Goal: Transaction & Acquisition: Purchase product/service

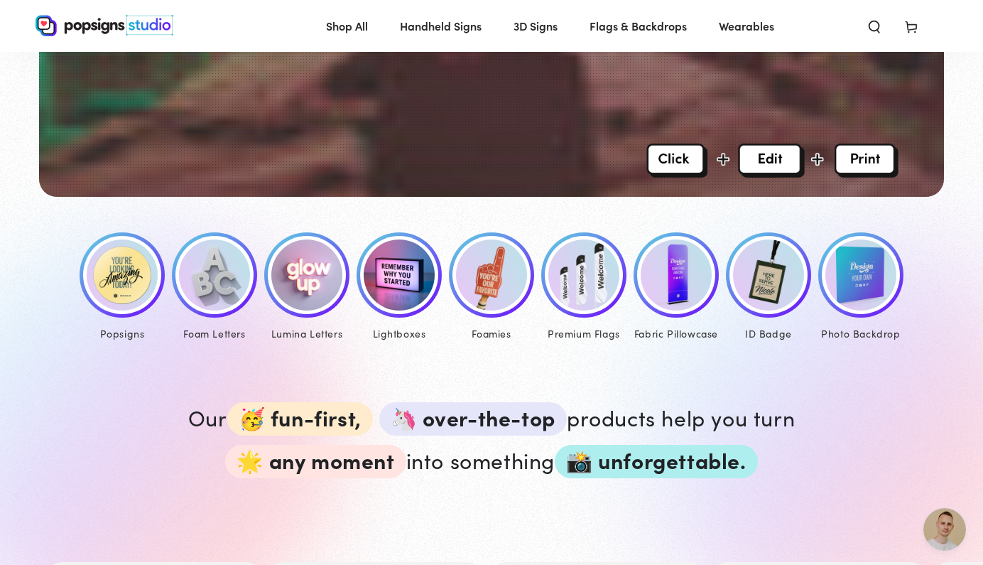
scroll to position [623, 0]
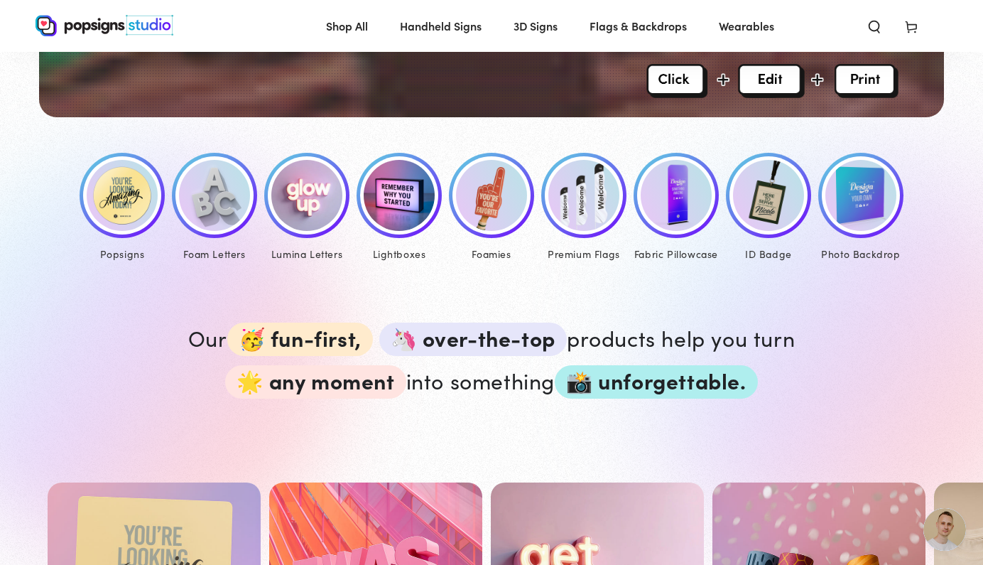
click at [114, 198] on img at bounding box center [122, 195] width 71 height 71
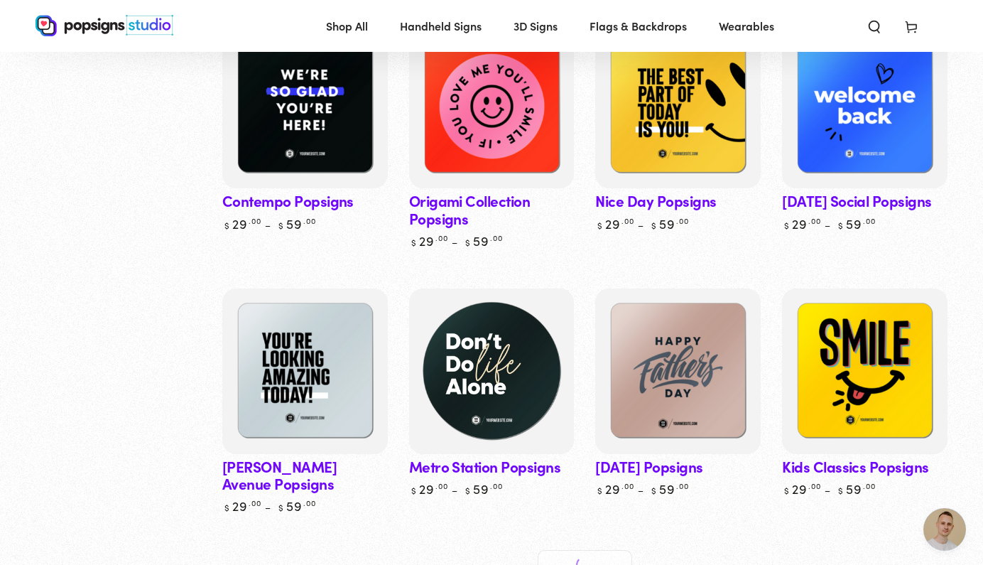
scroll to position [609, 0]
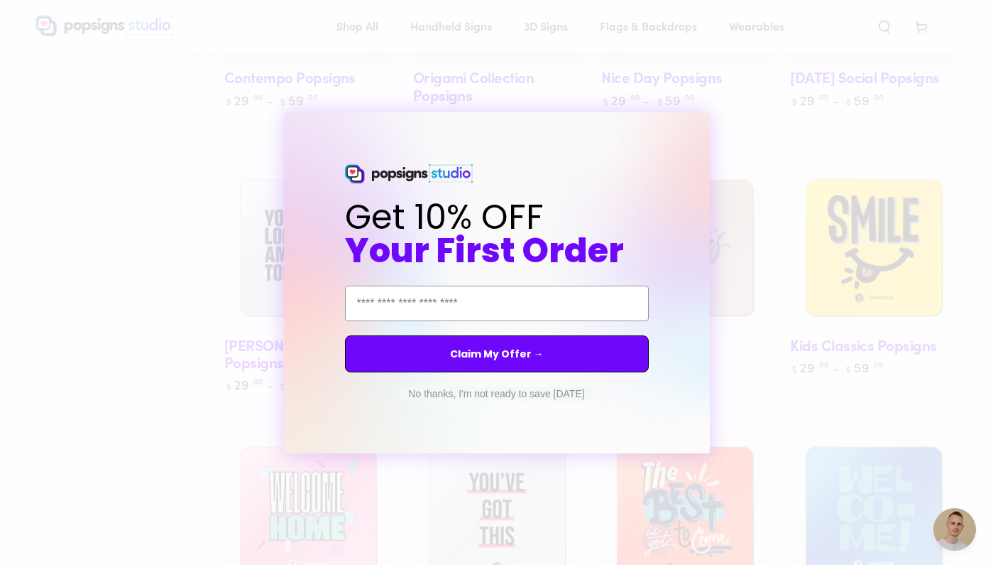
click at [569, 397] on button "No thanks, I'm not ready to save today" at bounding box center [496, 393] width 190 height 14
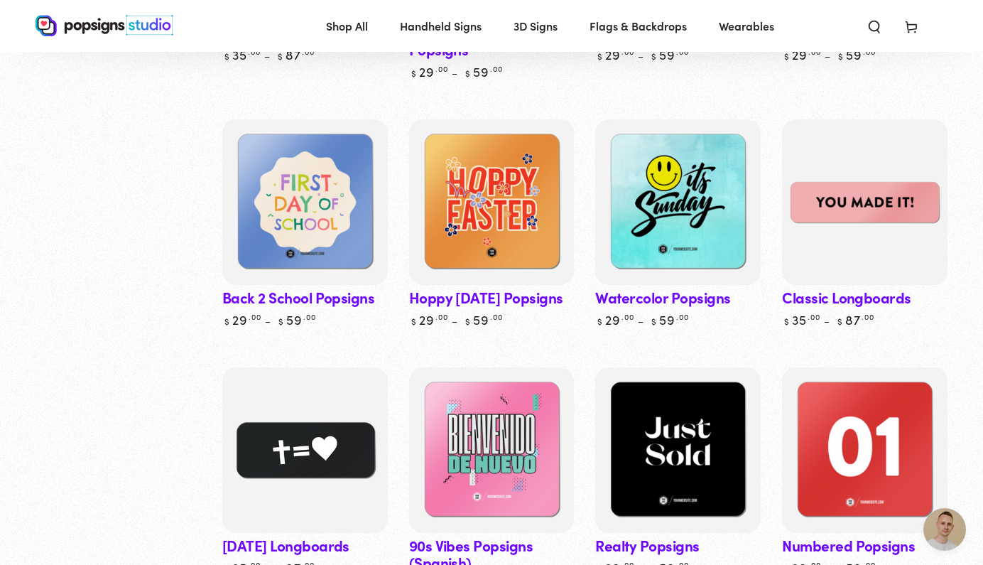
scroll to position [1852, 0]
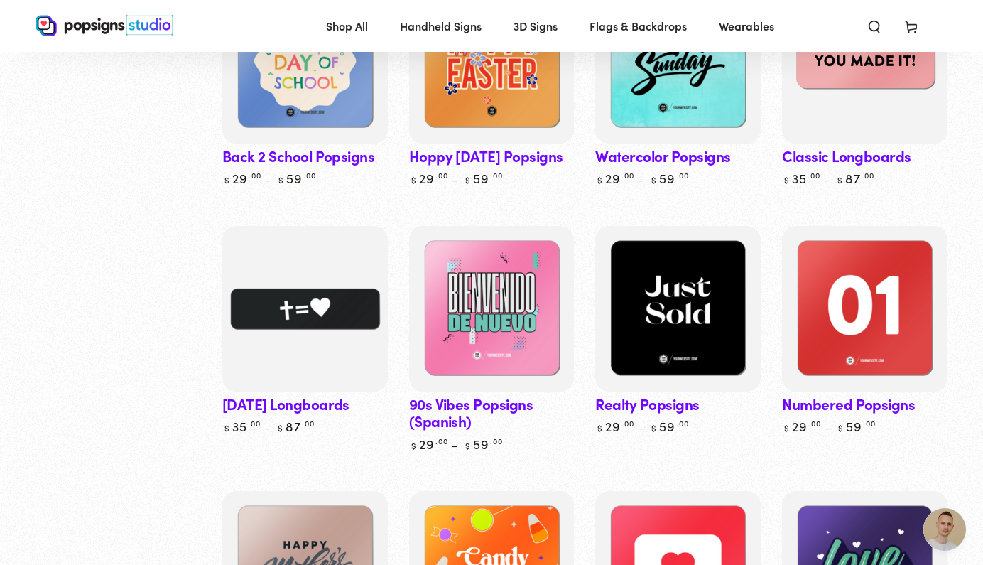
click at [868, 117] on img at bounding box center [865, 60] width 170 height 170
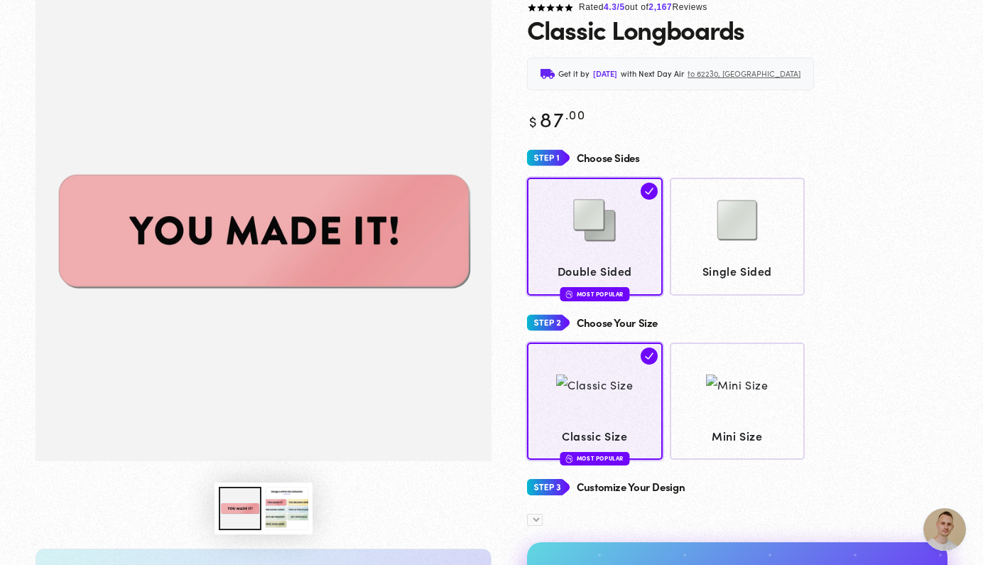
scroll to position [200, 0]
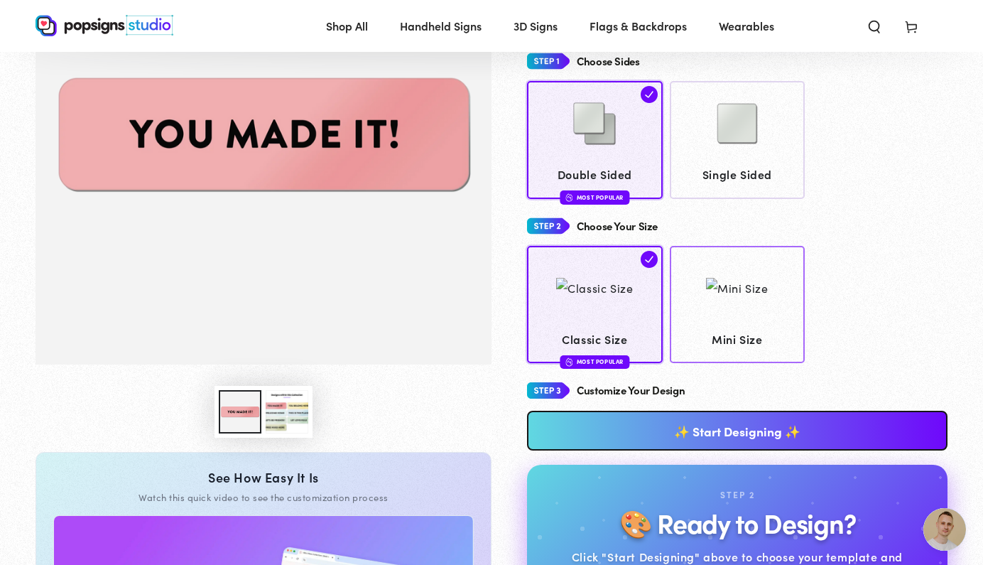
click at [734, 296] on img at bounding box center [737, 288] width 62 height 21
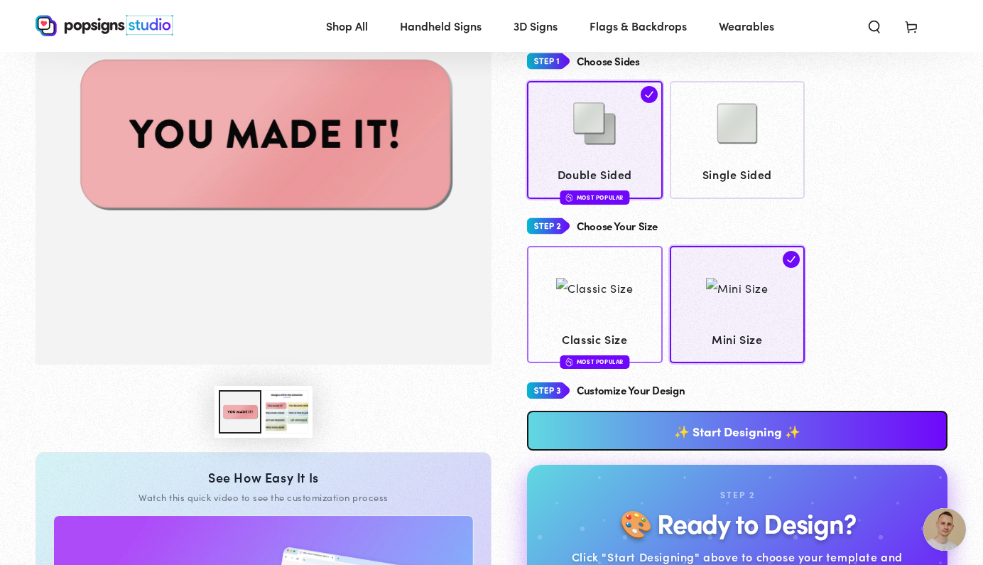
click at [623, 319] on div at bounding box center [594, 288] width 77 height 71
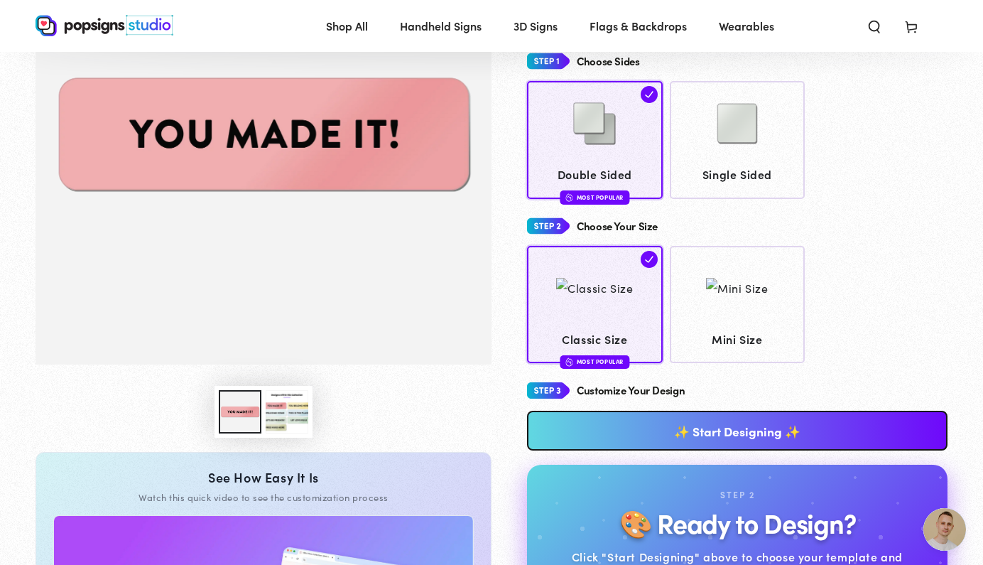
scroll to position [280, 0]
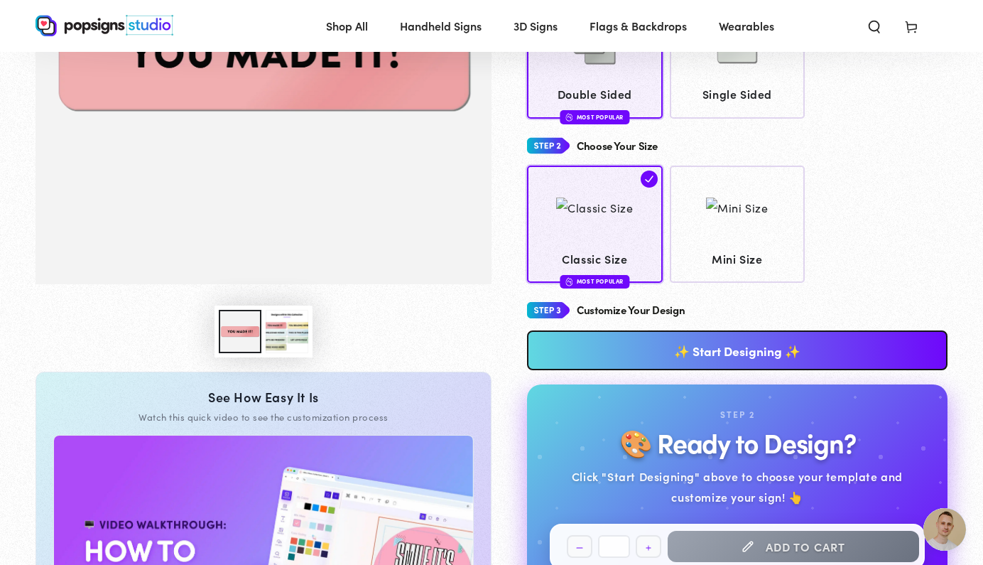
click at [687, 338] on link "✨ Start Designing ✨" at bounding box center [737, 350] width 420 height 40
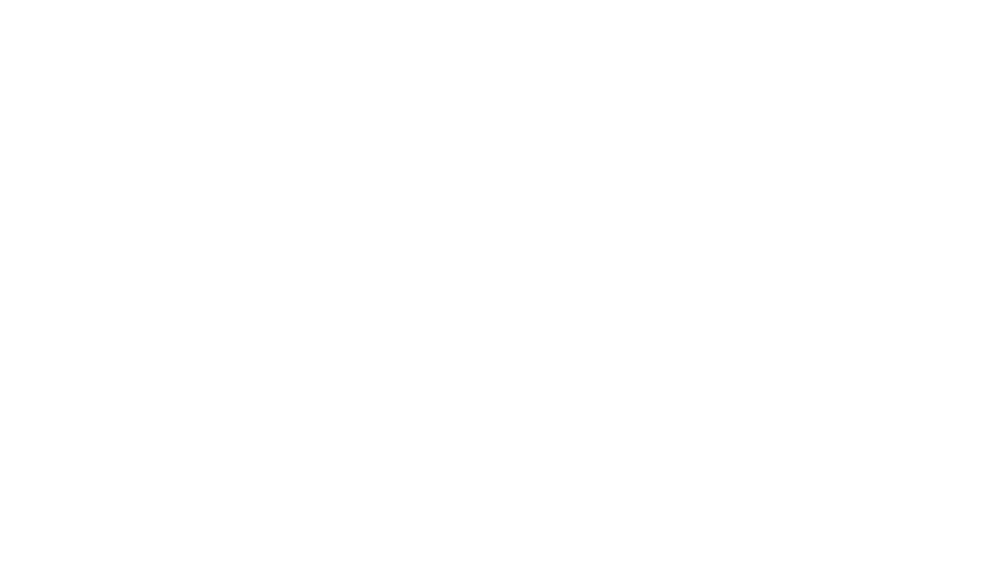
scroll to position [0, 0]
type textarea "An ancient tree with a door leading to a magical world"
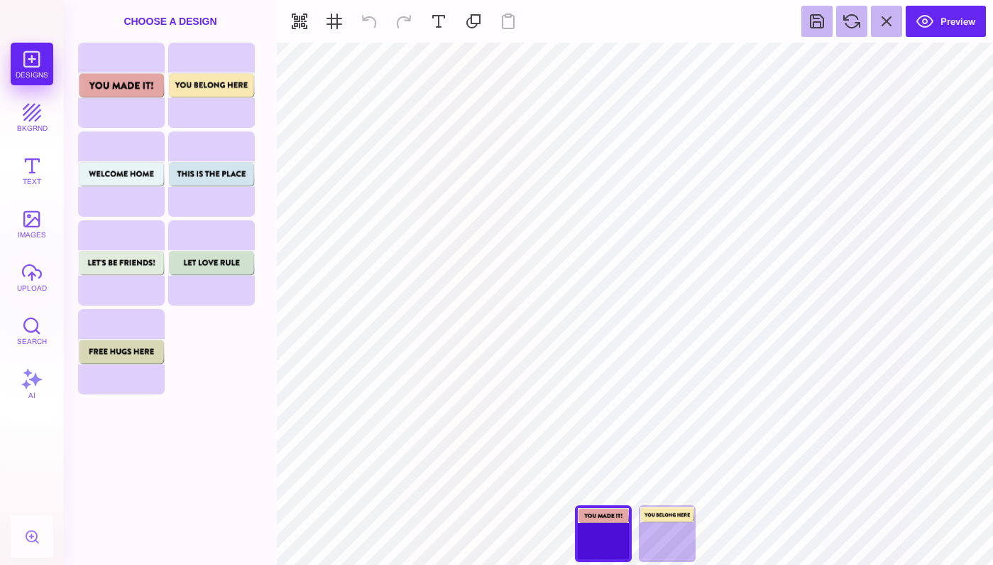
type input "#000000"
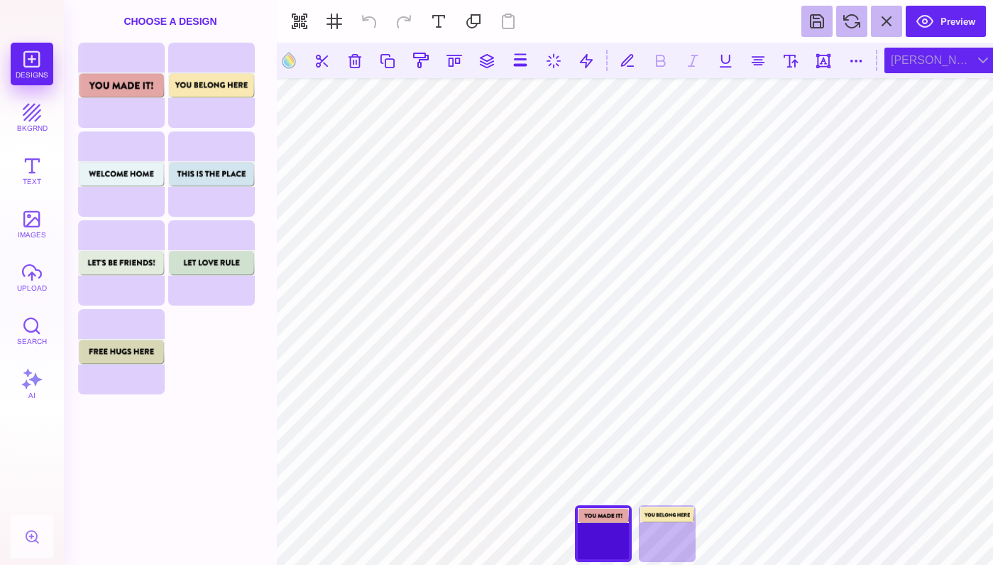
click at [935, 64] on div "Brandon Grotesque Black" at bounding box center [942, 61] width 114 height 26
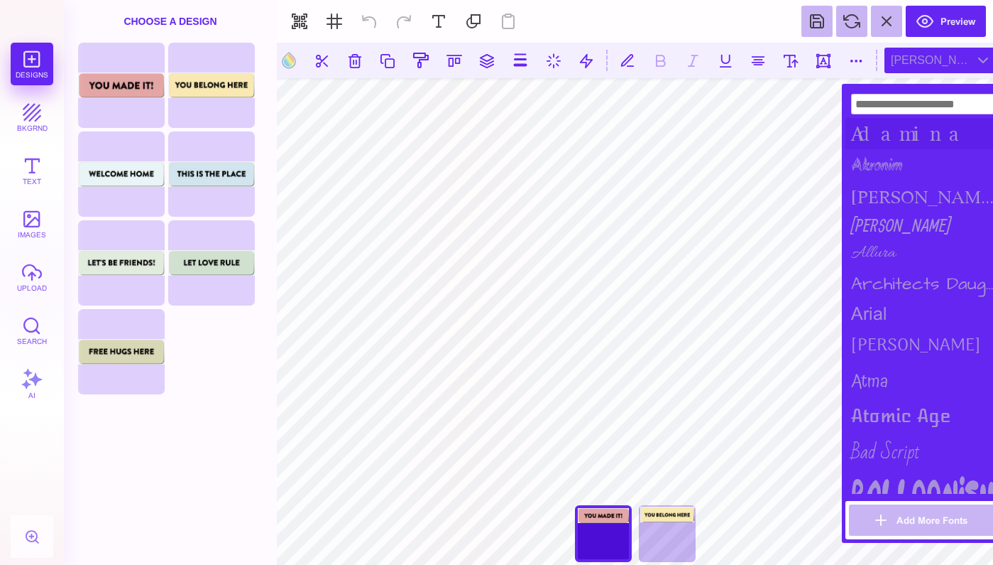
click at [922, 134] on div "Adamina" at bounding box center [924, 133] width 156 height 31
click at [900, 191] on div "alida" at bounding box center [924, 197] width 156 height 28
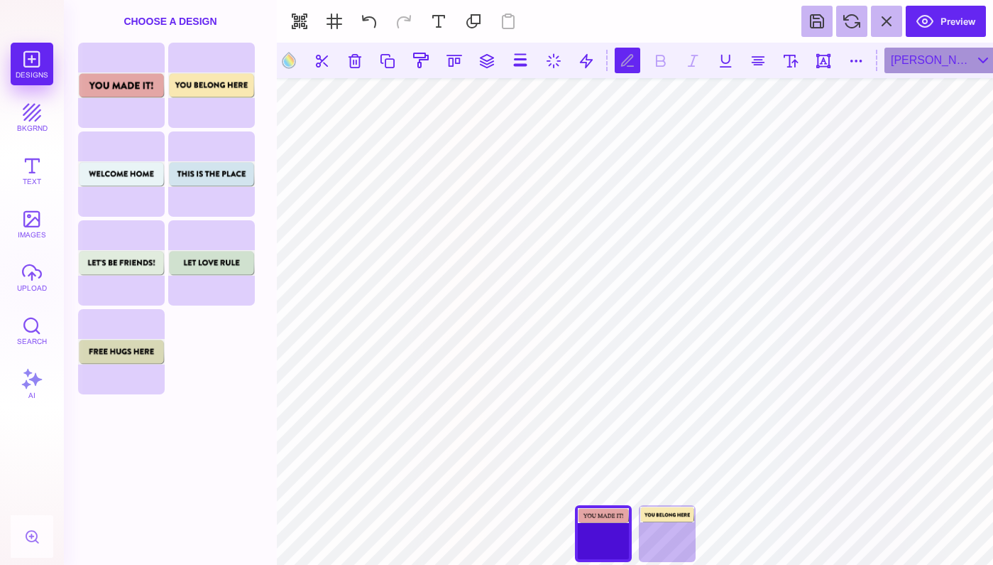
scroll to position [0, 5]
type textarea "**********"
click at [927, 58] on div "alida" at bounding box center [942, 61] width 114 height 26
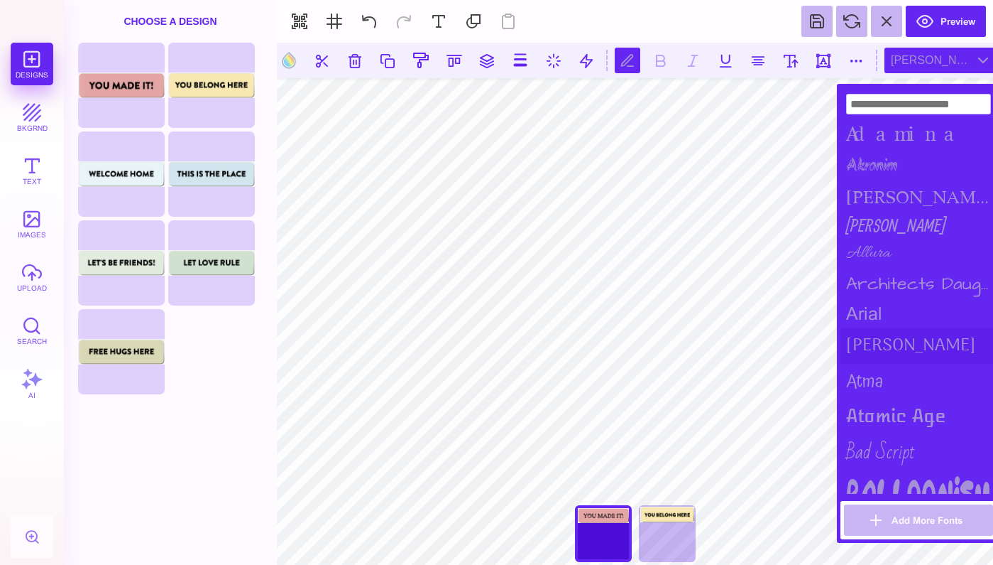
click at [906, 344] on div "Arima Madurai" at bounding box center [919, 345] width 156 height 36
click at [920, 407] on div "Atomic Age" at bounding box center [919, 415] width 156 height 31
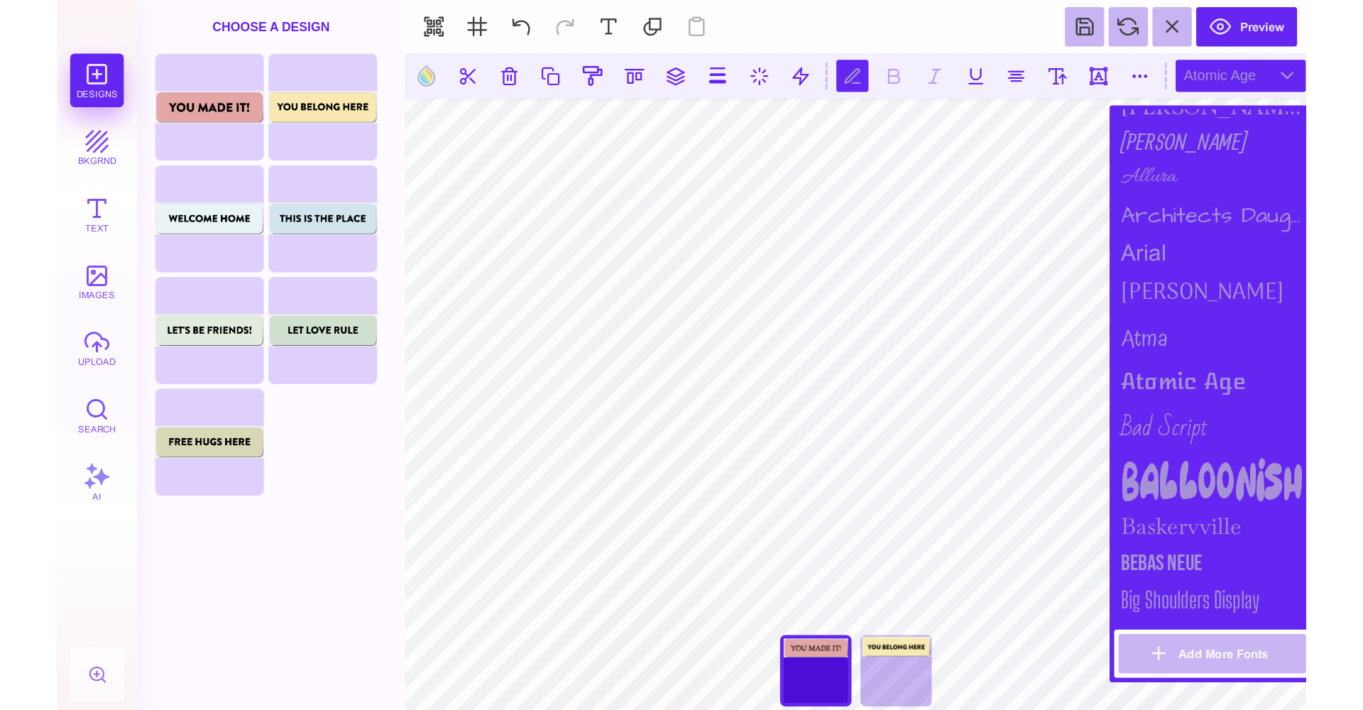
scroll to position [227, 0]
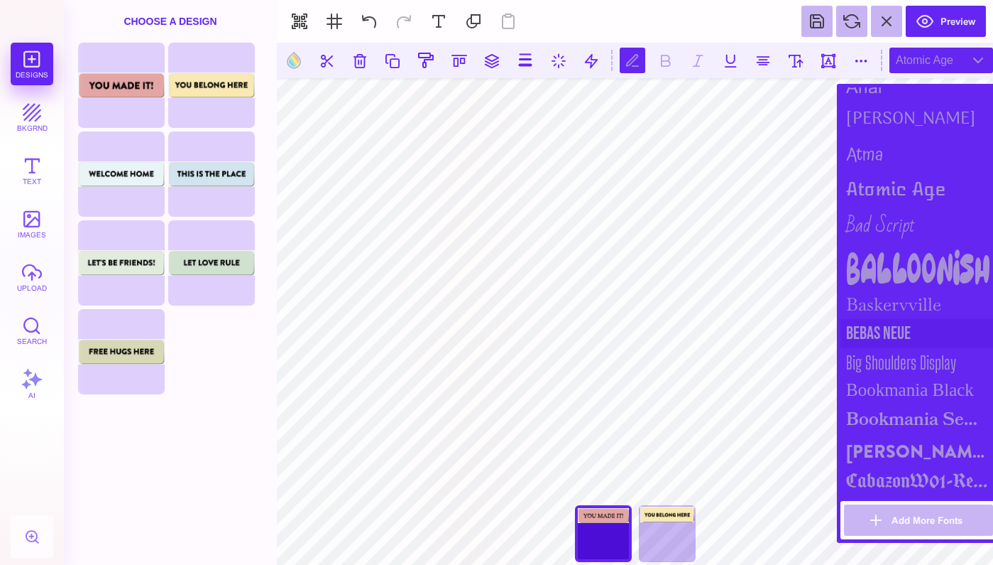
click at [902, 330] on div "Bebas Neue" at bounding box center [919, 333] width 156 height 29
click at [982, 60] on div "Bebas Neue" at bounding box center [942, 61] width 104 height 26
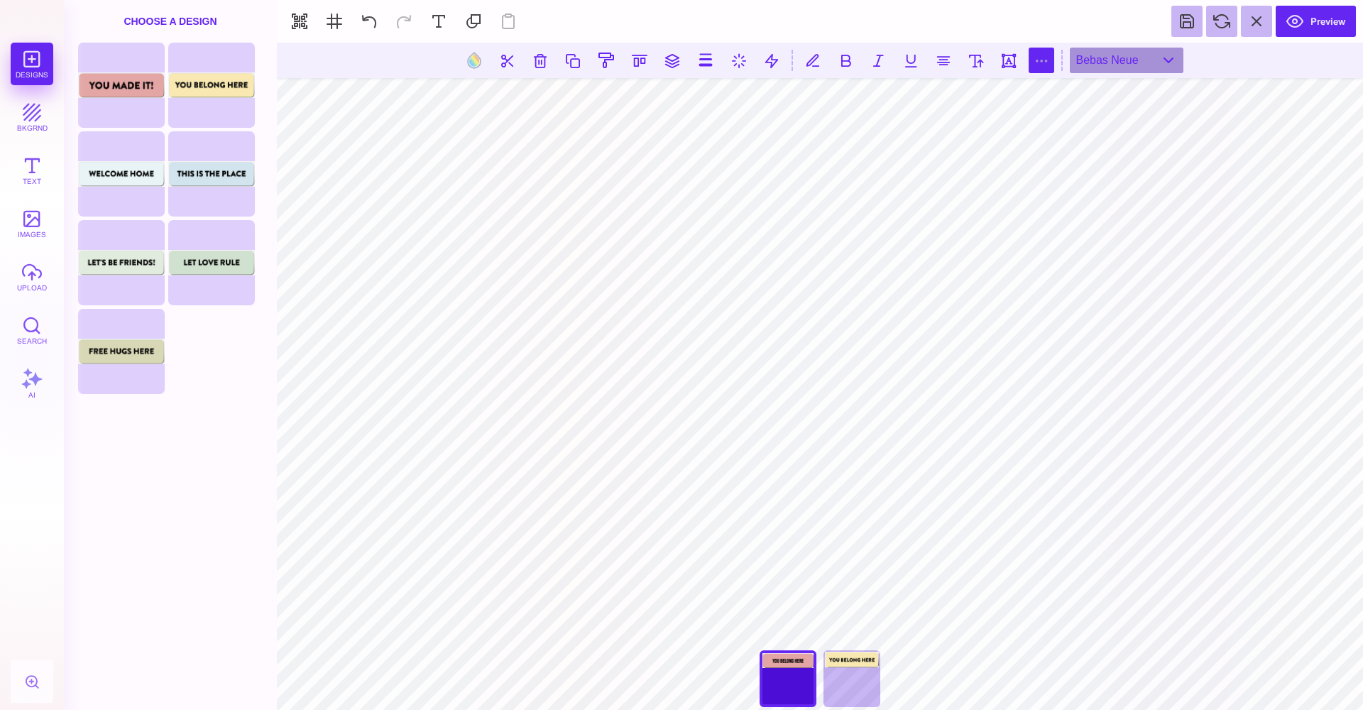
click at [982, 59] on button at bounding box center [1042, 61] width 26 height 26
type input "*"
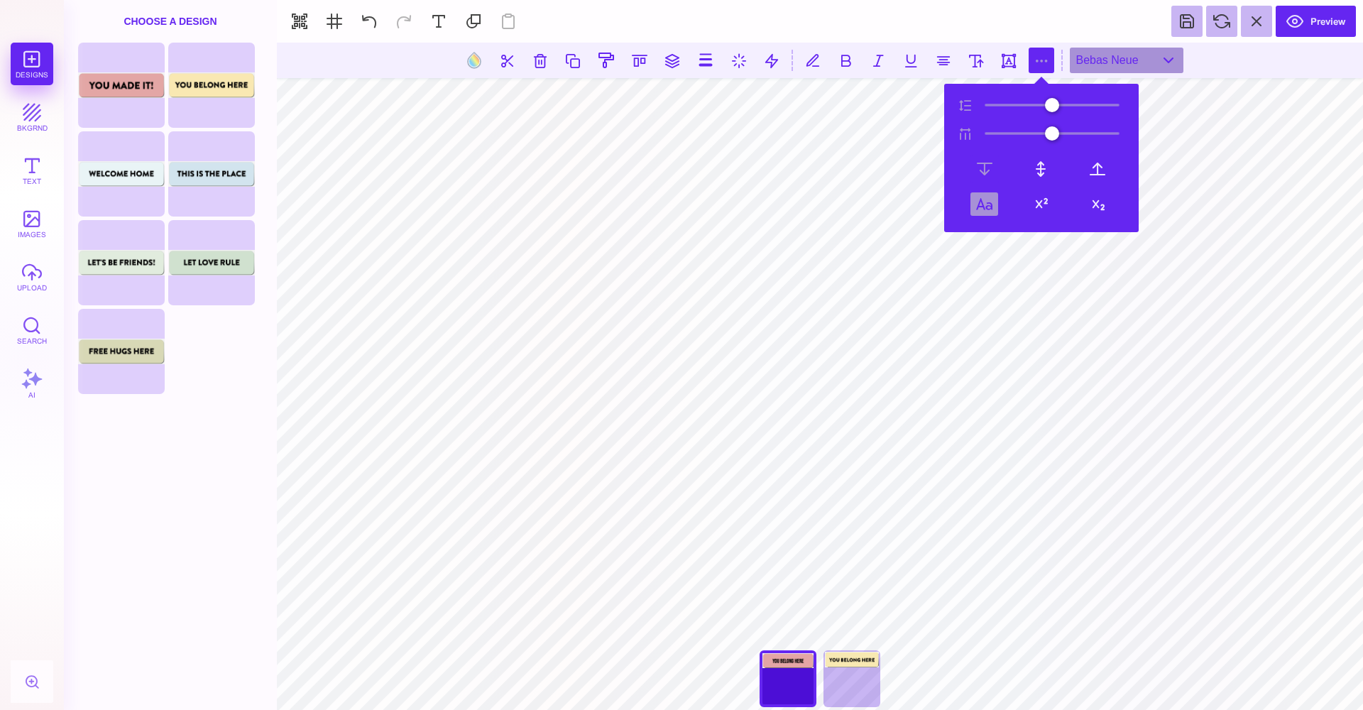
click at [982, 203] on button at bounding box center [985, 203] width 28 height 23
click at [982, 59] on button at bounding box center [1042, 61] width 26 height 26
click at [814, 60] on button at bounding box center [813, 61] width 26 height 26
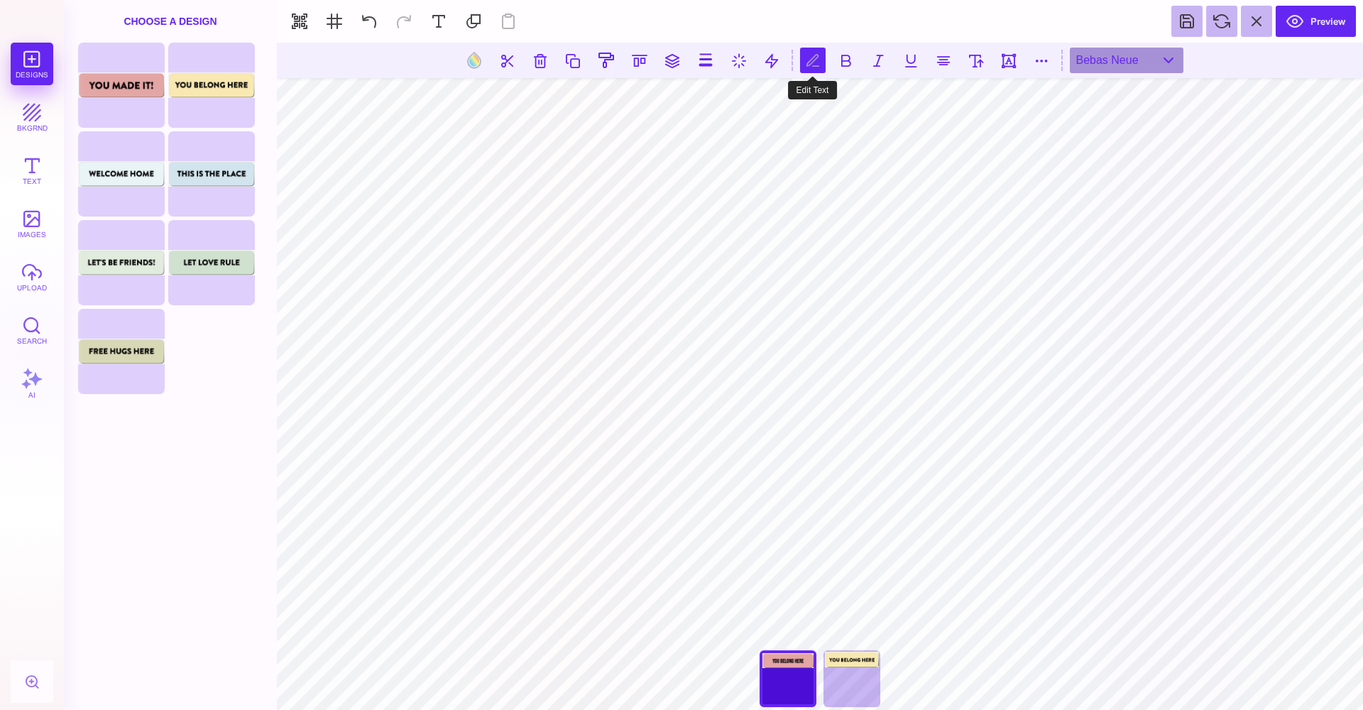
scroll to position [0, 5]
click at [982, 60] on div "Bebas Neue" at bounding box center [1127, 61] width 114 height 26
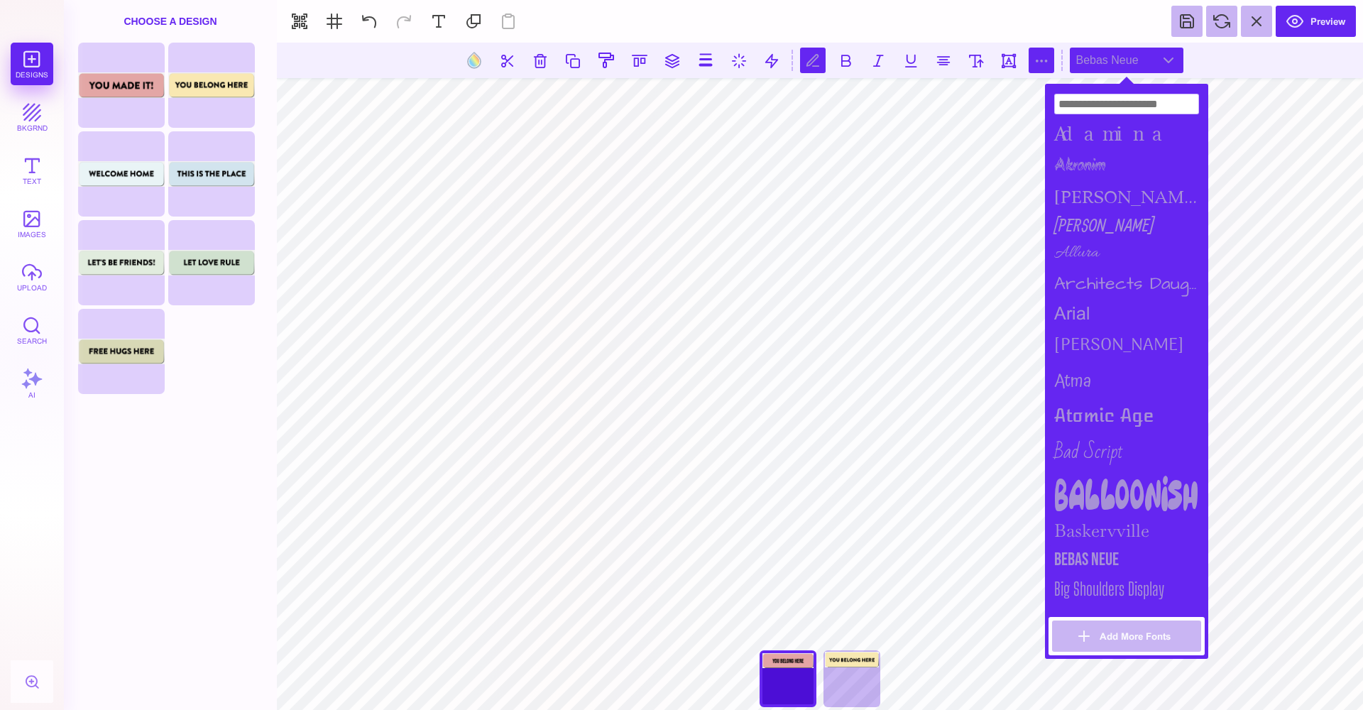
click at [982, 68] on button at bounding box center [1042, 61] width 26 height 26
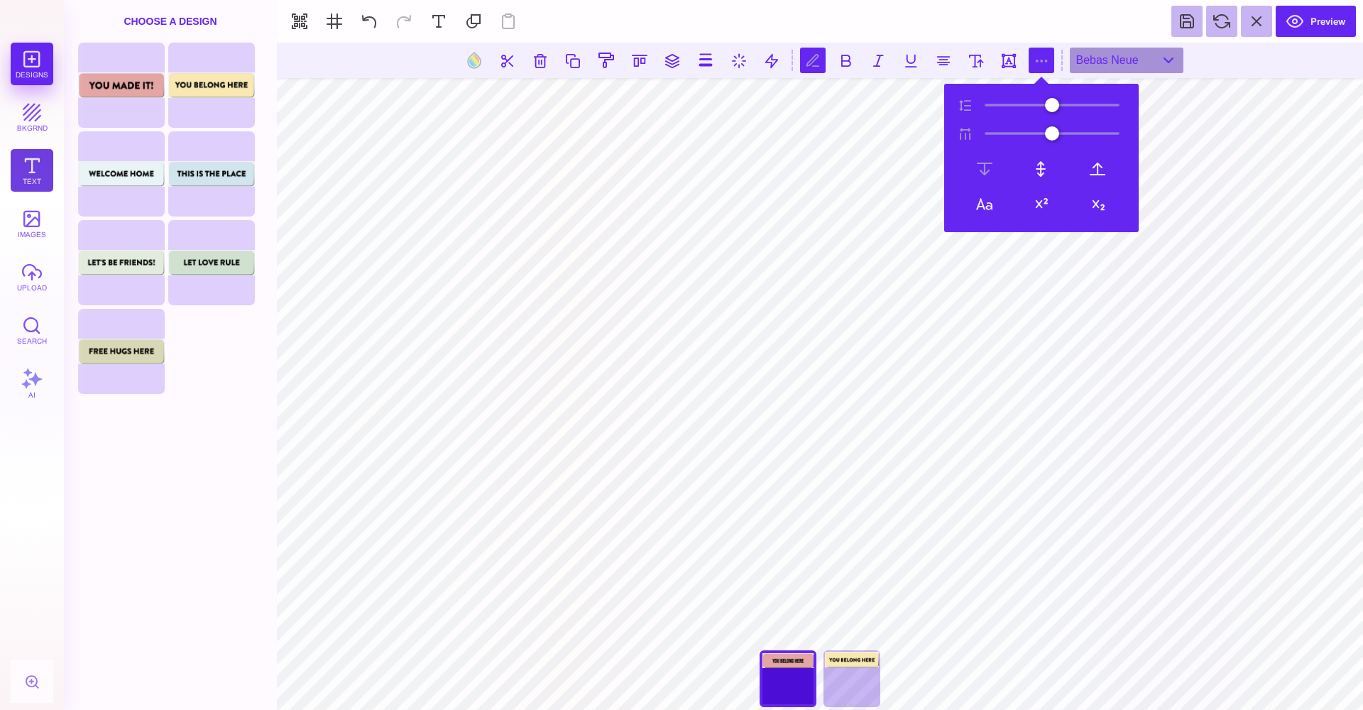
click at [37, 163] on button "Text" at bounding box center [32, 170] width 43 height 43
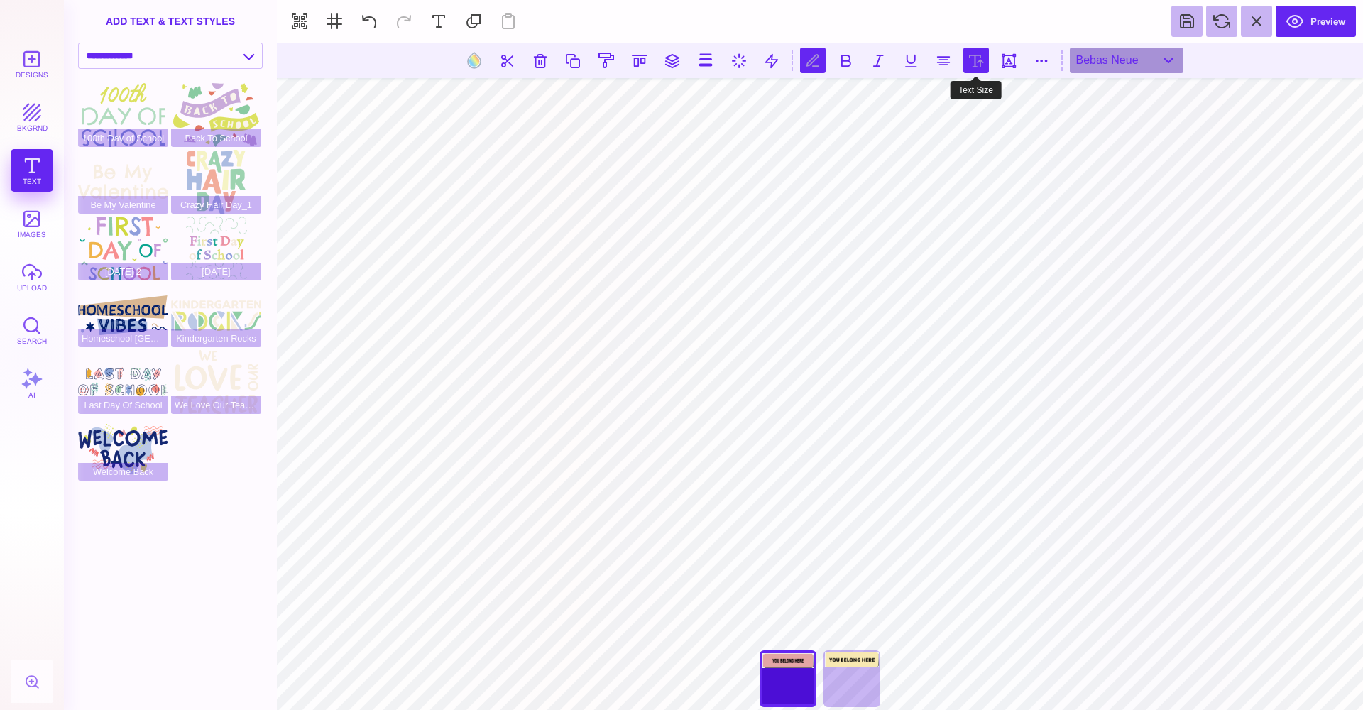
click at [982, 64] on button at bounding box center [977, 61] width 26 height 26
type input "***"
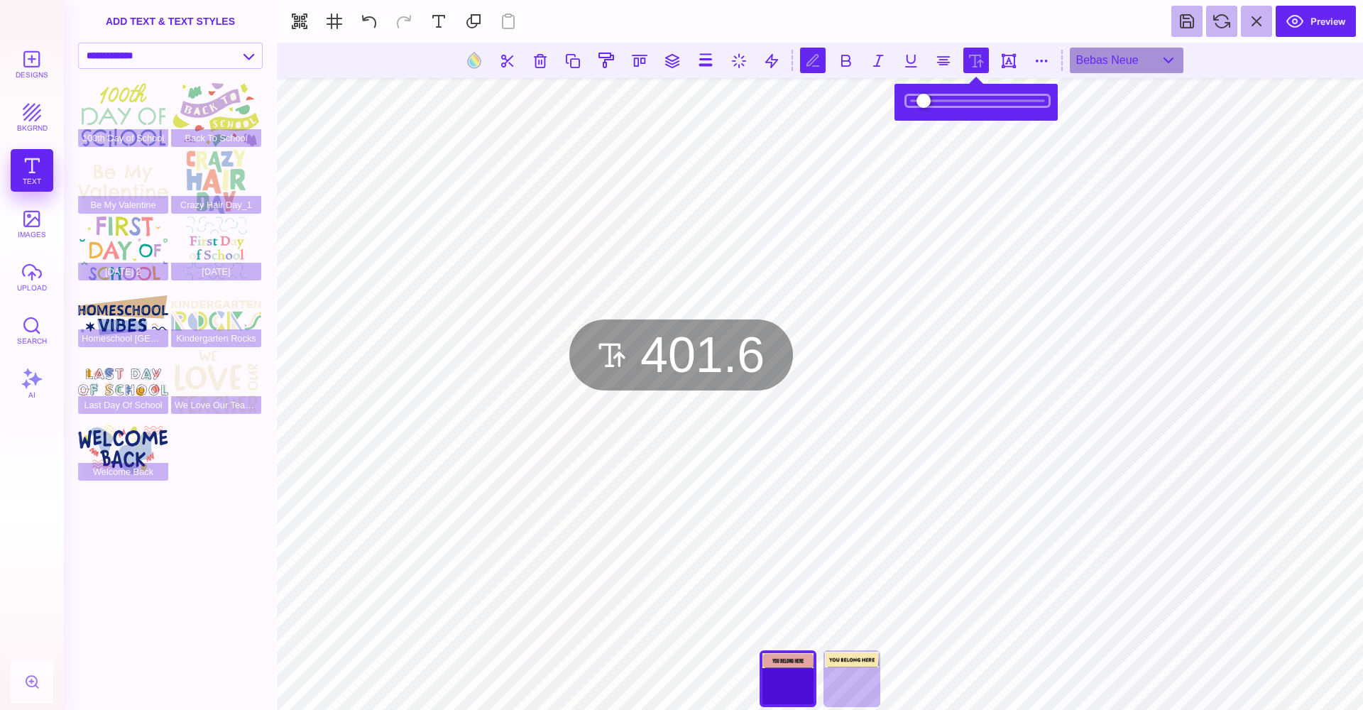
drag, startPoint x: 938, startPoint y: 102, endPoint x: 970, endPoint y: 107, distance: 32.3
type input "*****"
click at [970, 106] on input "range" at bounding box center [978, 101] width 142 height 10
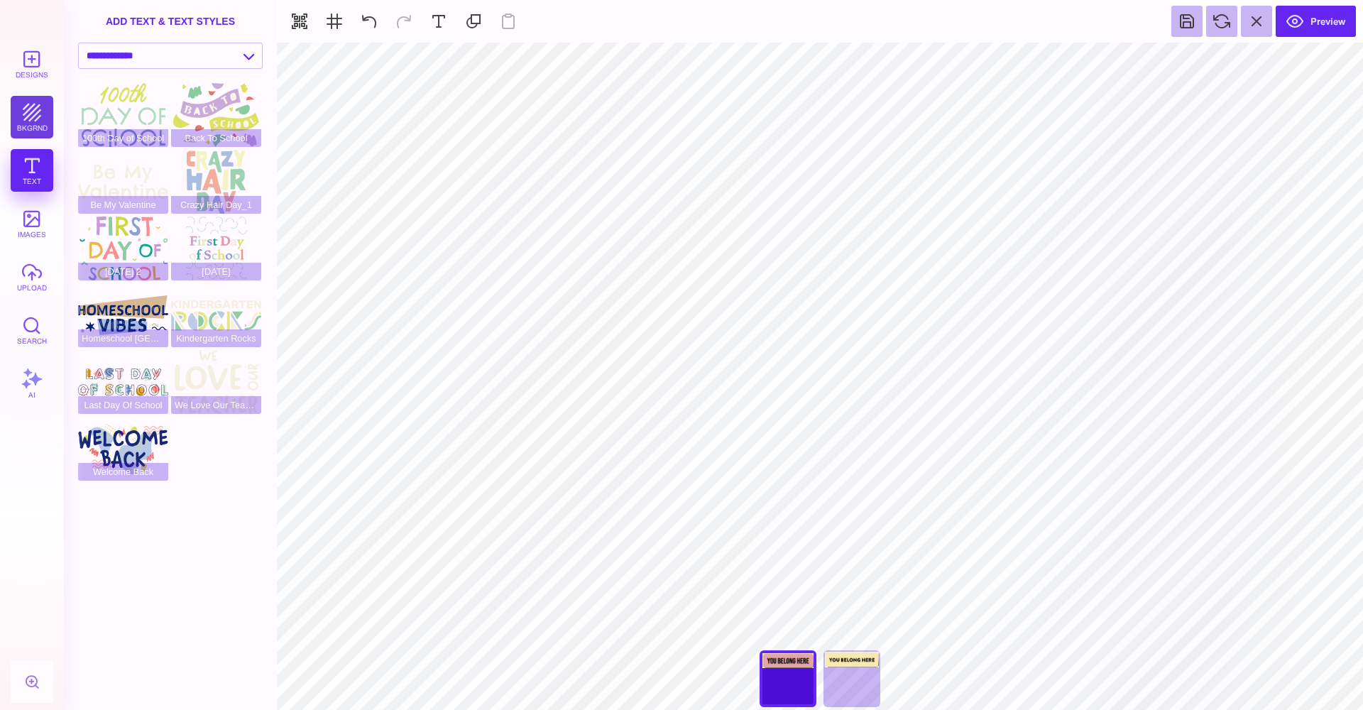
click at [26, 129] on button "bkgrnd" at bounding box center [32, 117] width 43 height 43
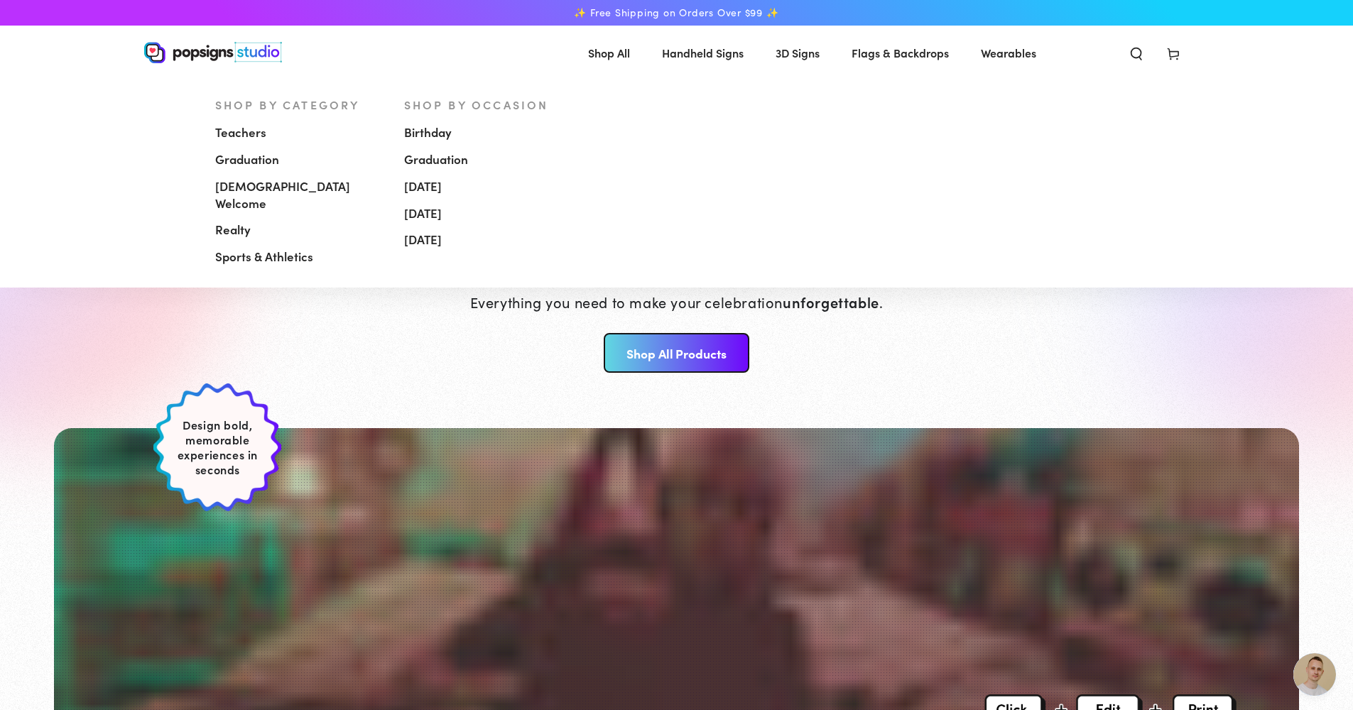
click at [259, 185] on span "[DEMOGRAPHIC_DATA] Welcome" at bounding box center [299, 195] width 168 height 34
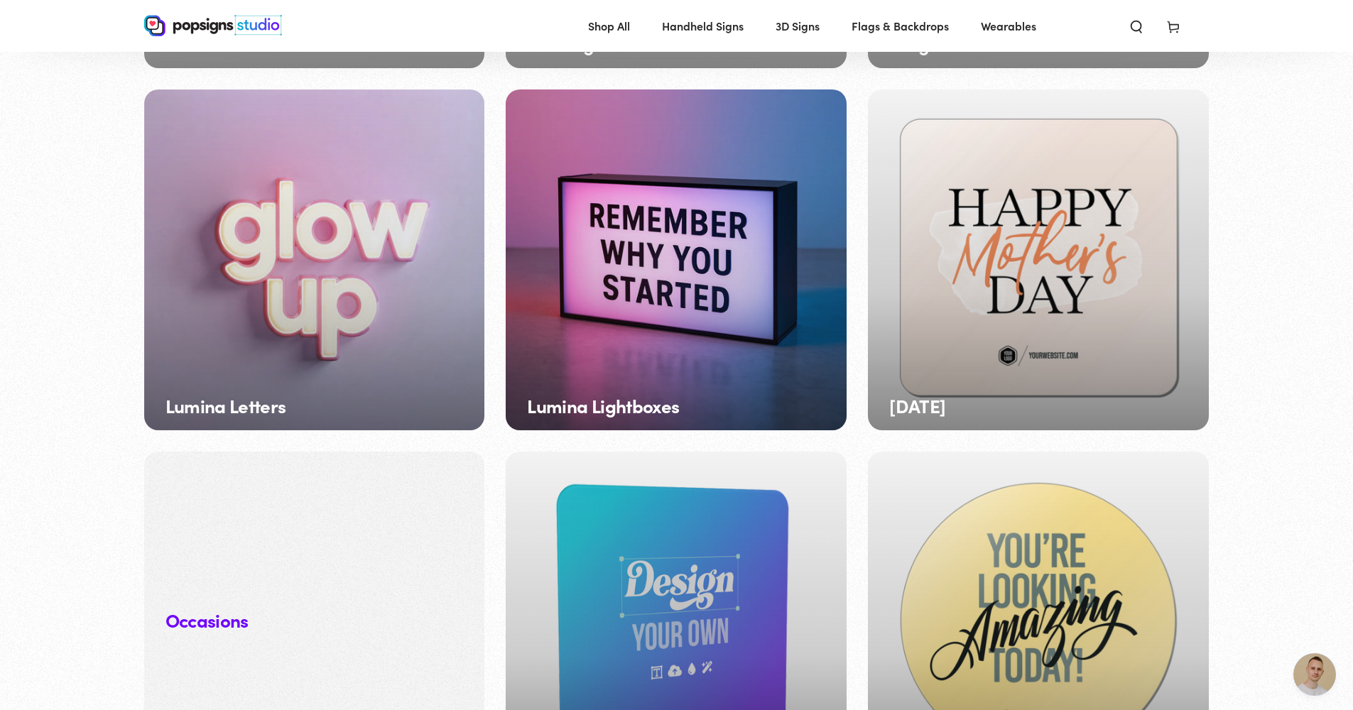
scroll to position [1193, 0]
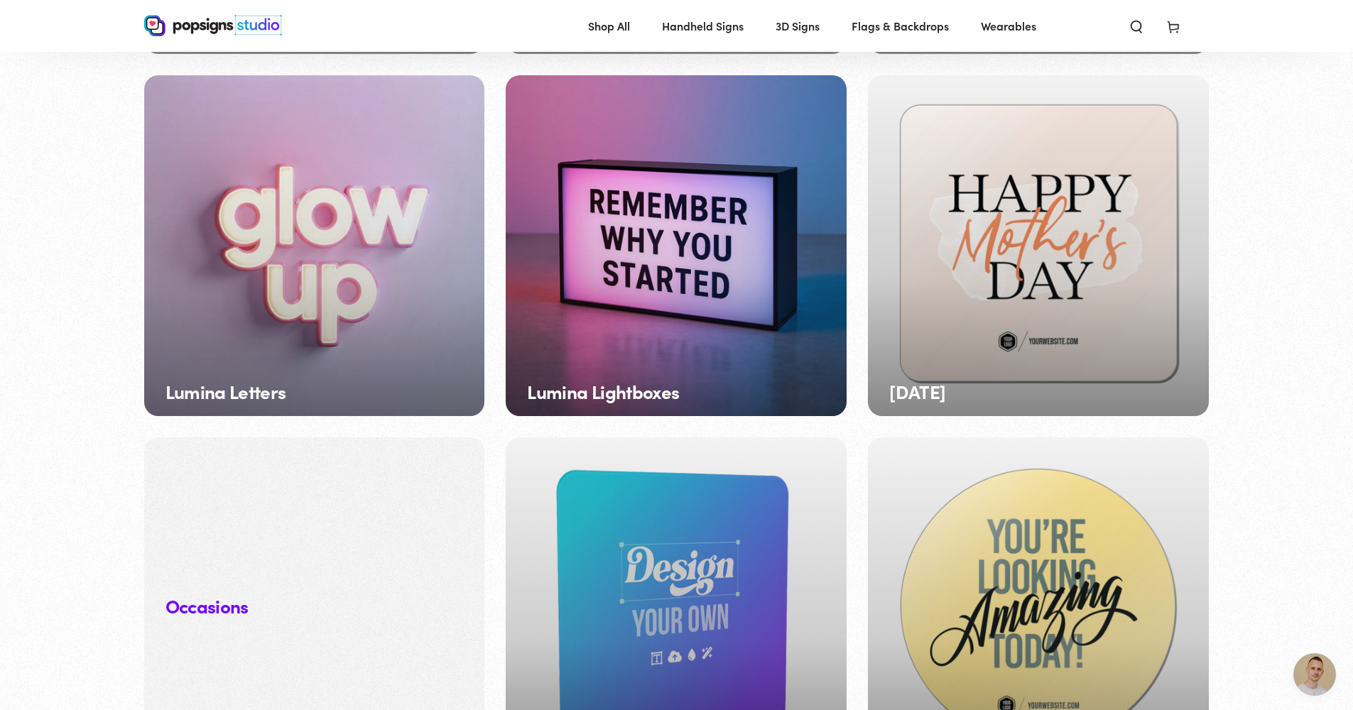
click at [640, 329] on div "Lumina Lightboxes" at bounding box center [676, 245] width 341 height 341
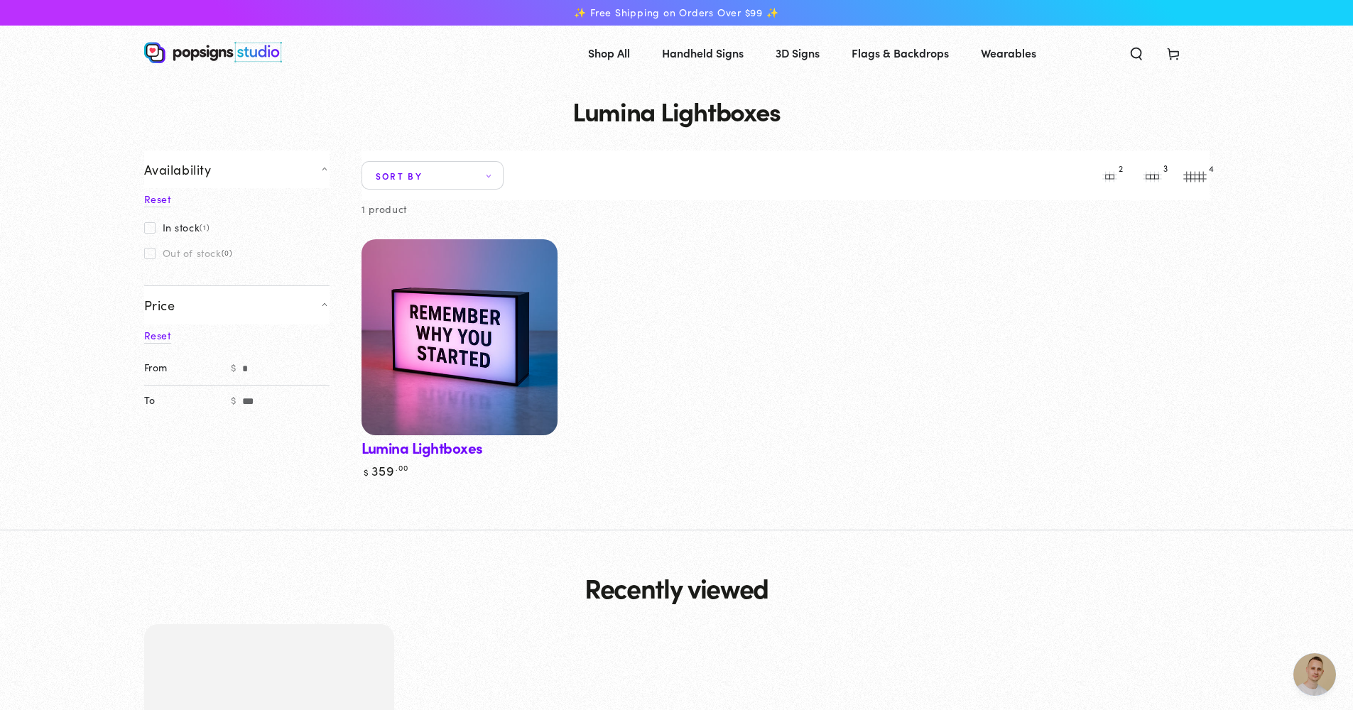
click at [499, 337] on img at bounding box center [459, 337] width 202 height 202
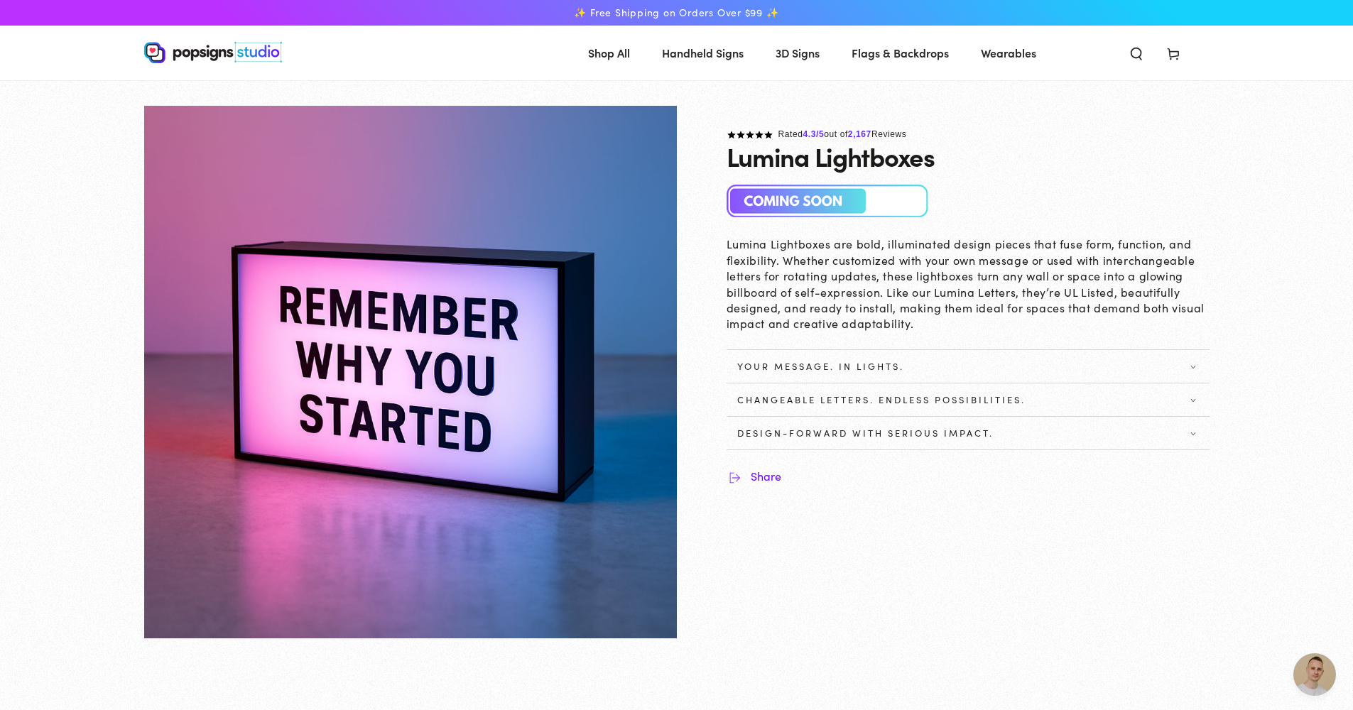
click at [1194, 365] on icon at bounding box center [1192, 366] width 11 height 4
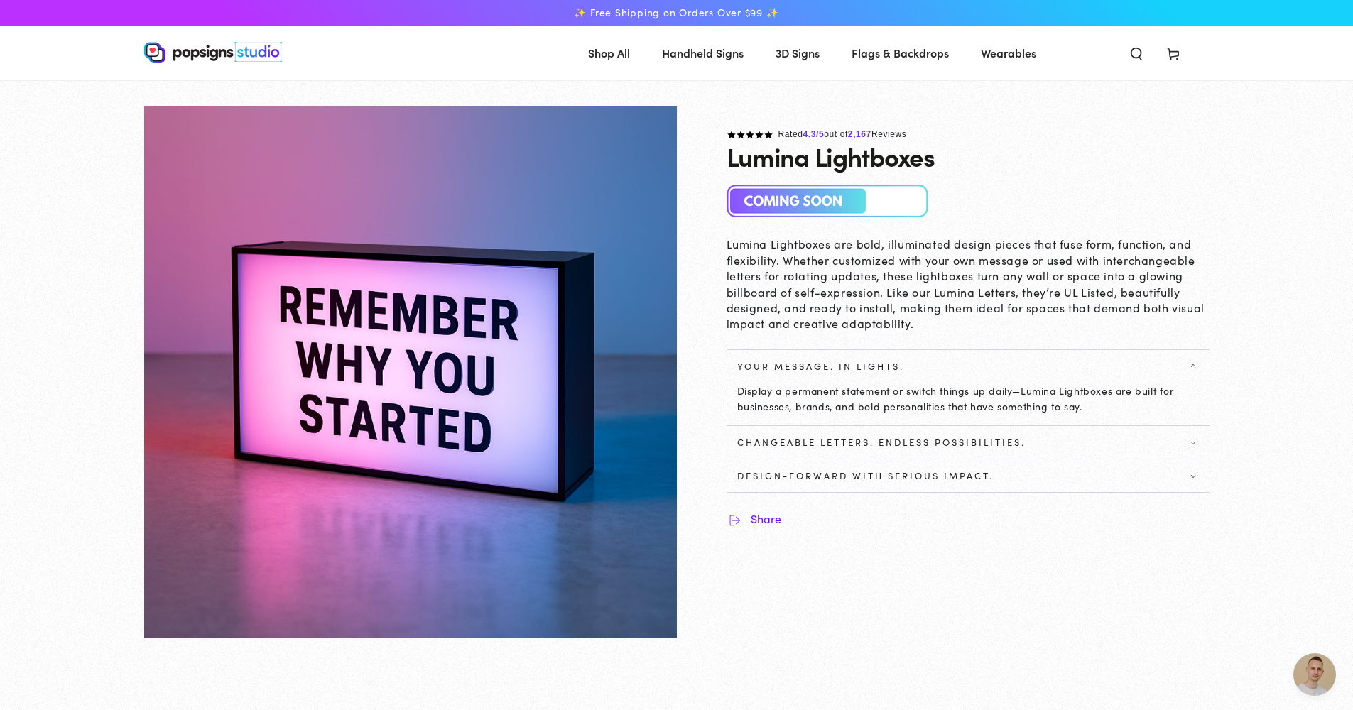
click at [1198, 426] on summary "Changeable Letters. Endless Possibilities." at bounding box center [967, 442] width 483 height 33
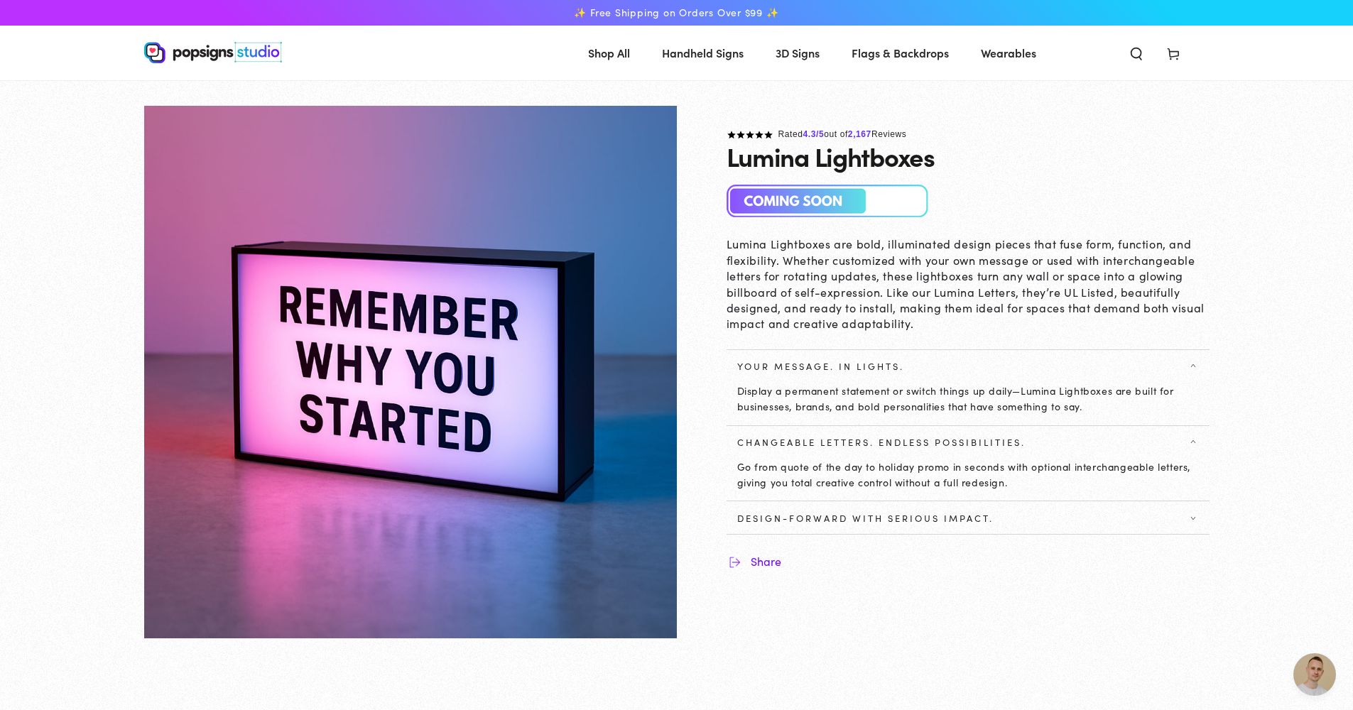
scroll to position [13, 0]
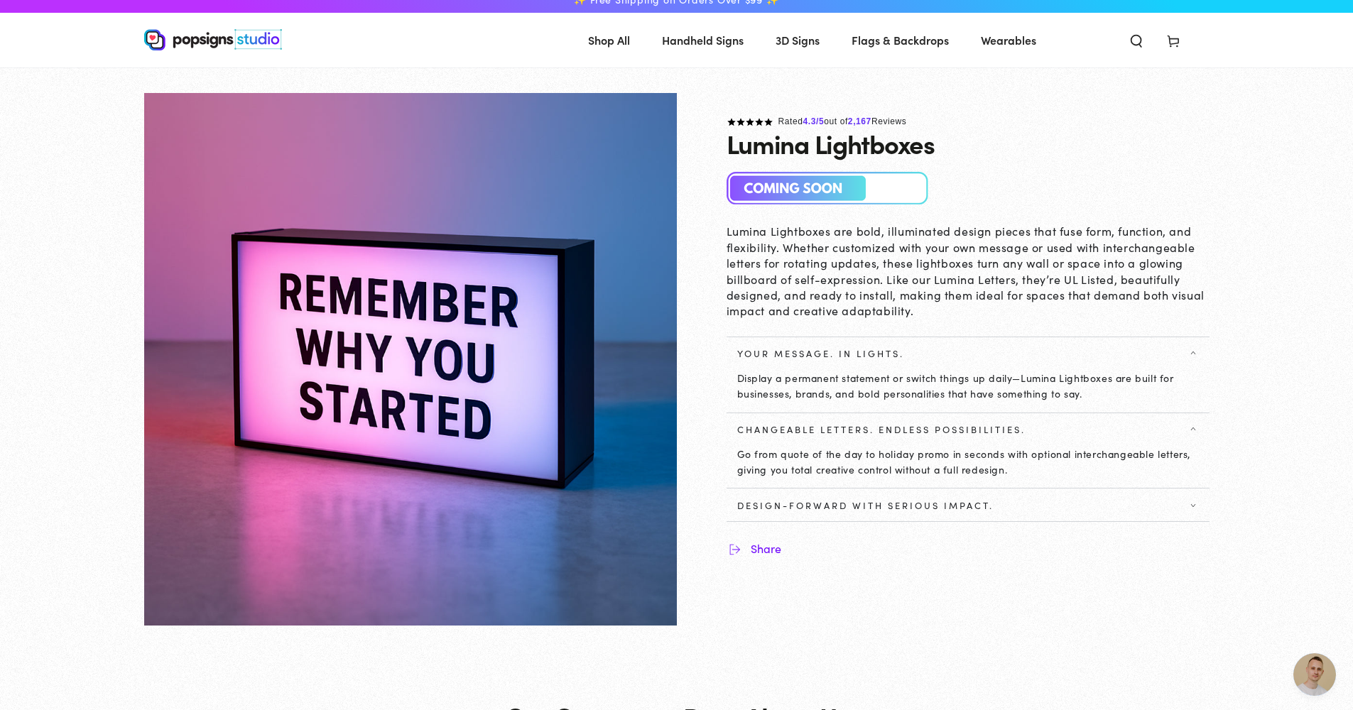
click at [1194, 504] on span "Design-Forward with Serious Impact." at bounding box center [967, 504] width 483 height 11
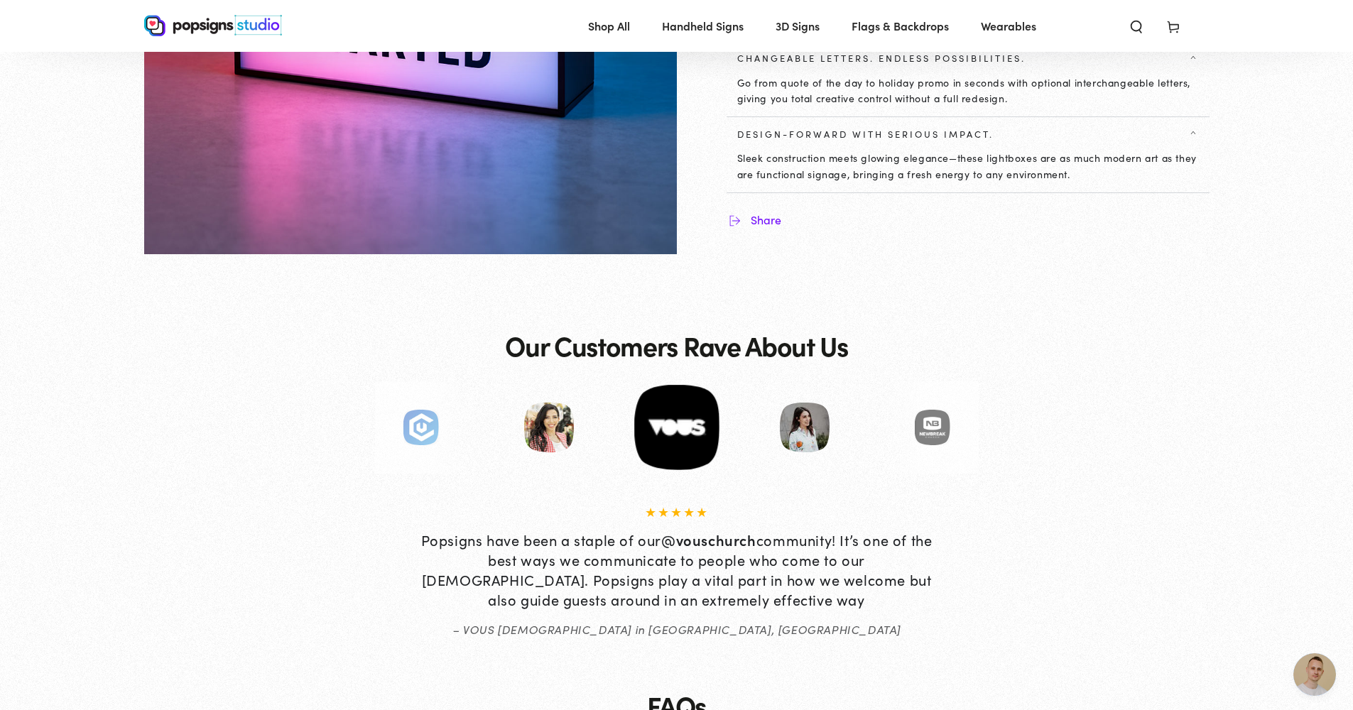
scroll to position [0, 0]
